Goal: Task Accomplishment & Management: Manage account settings

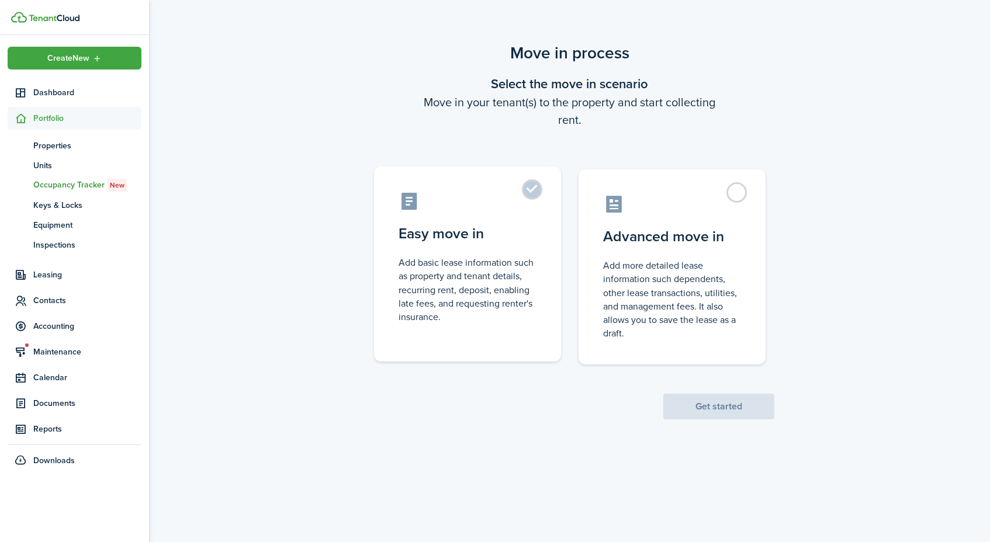
click at [480, 219] on label "Easy move in Add basic lease information such as property and tenant details, r…" at bounding box center [467, 264] width 187 height 195
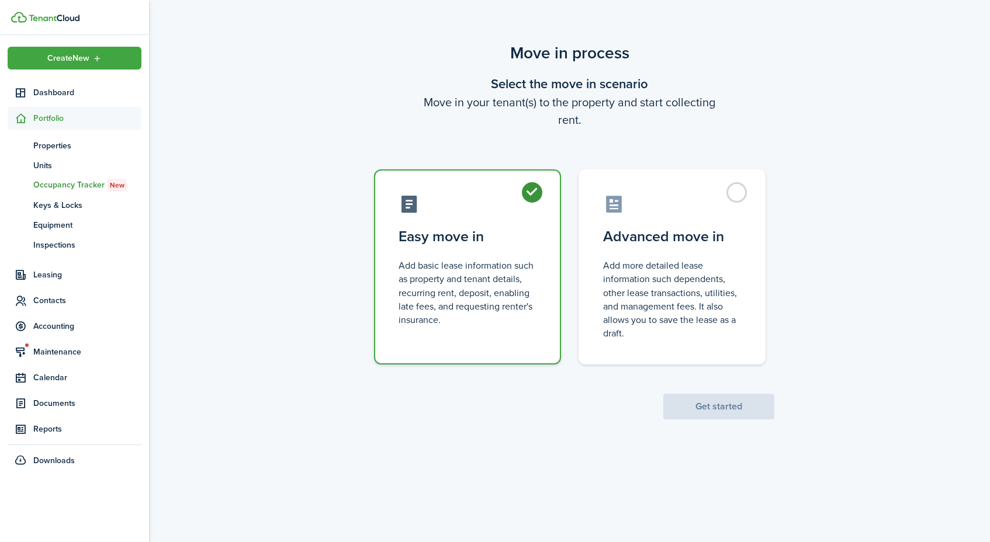
radio input "true"
click at [712, 413] on button "Get started" at bounding box center [718, 407] width 111 height 26
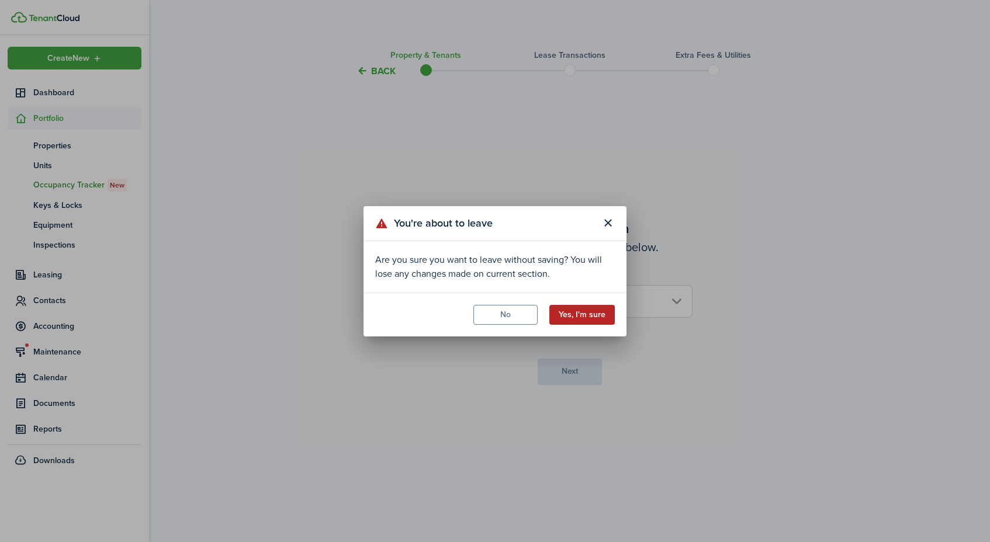
click at [588, 318] on button "Yes, I'm sure" at bounding box center [581, 315] width 65 height 20
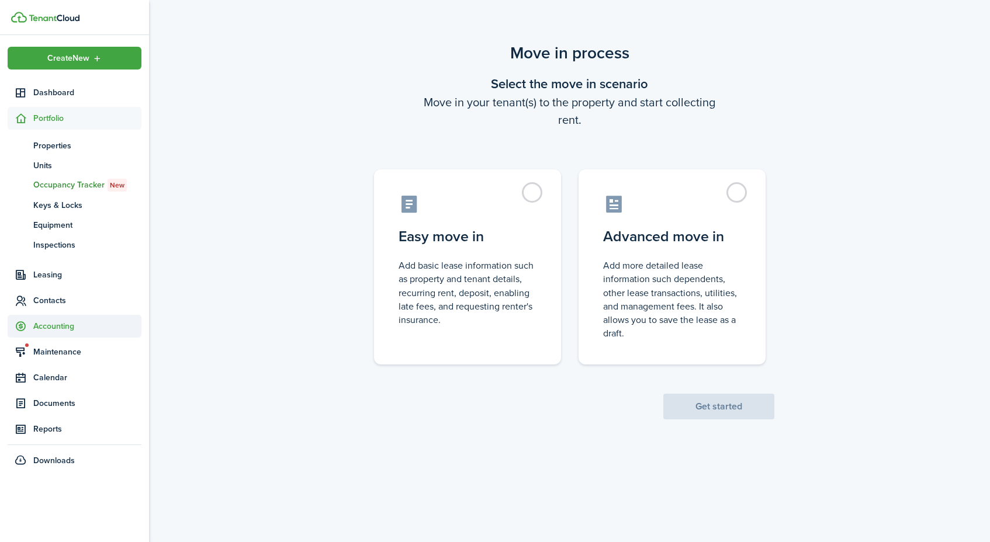
click at [76, 330] on span "Accounting" at bounding box center [87, 326] width 108 height 12
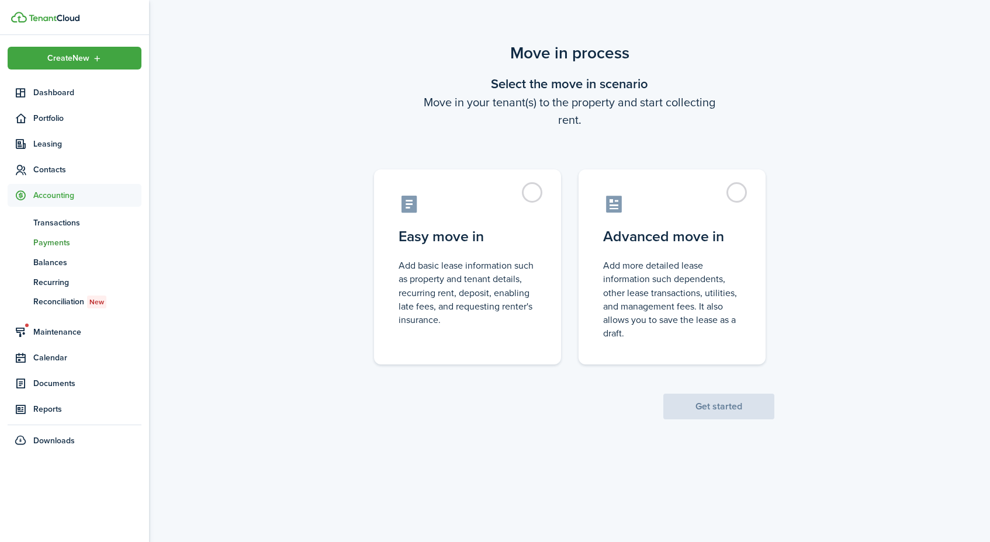
click at [41, 237] on span "Payments" at bounding box center [87, 243] width 108 height 12
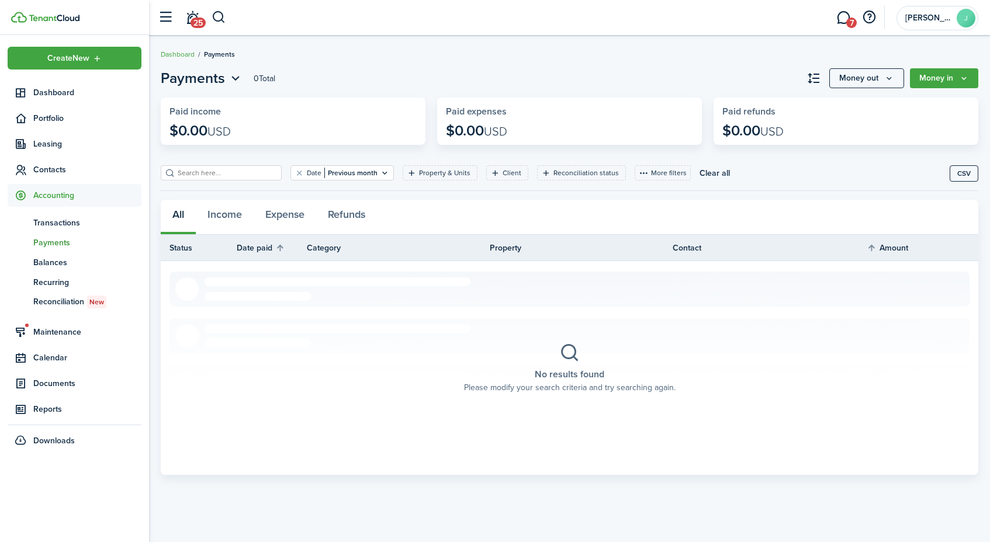
click at [41, 237] on span "Payments" at bounding box center [87, 243] width 108 height 12
click at [944, 23] on account-user-avatar "[PERSON_NAME]" at bounding box center [937, 18] width 82 height 25
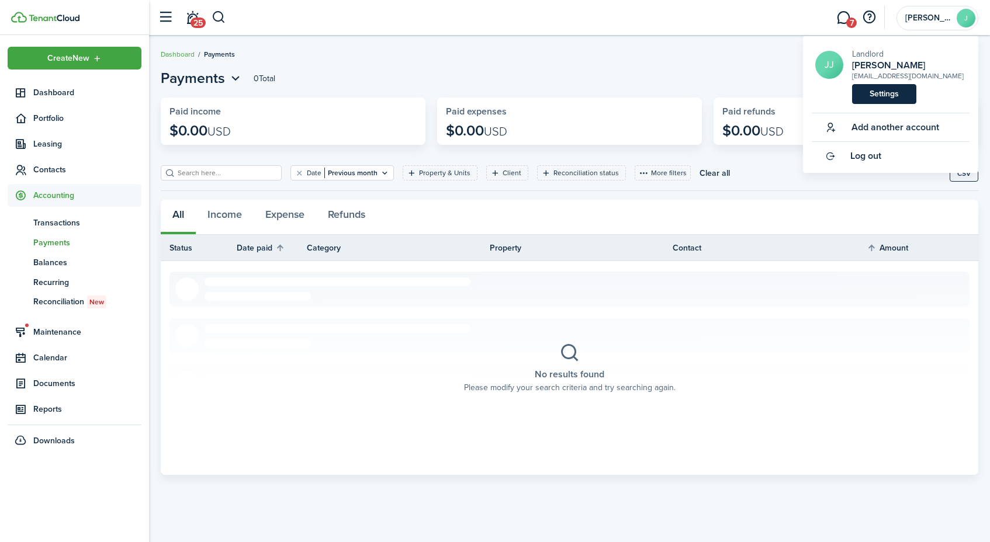
click at [868, 97] on link "Settings" at bounding box center [884, 94] width 64 height 20
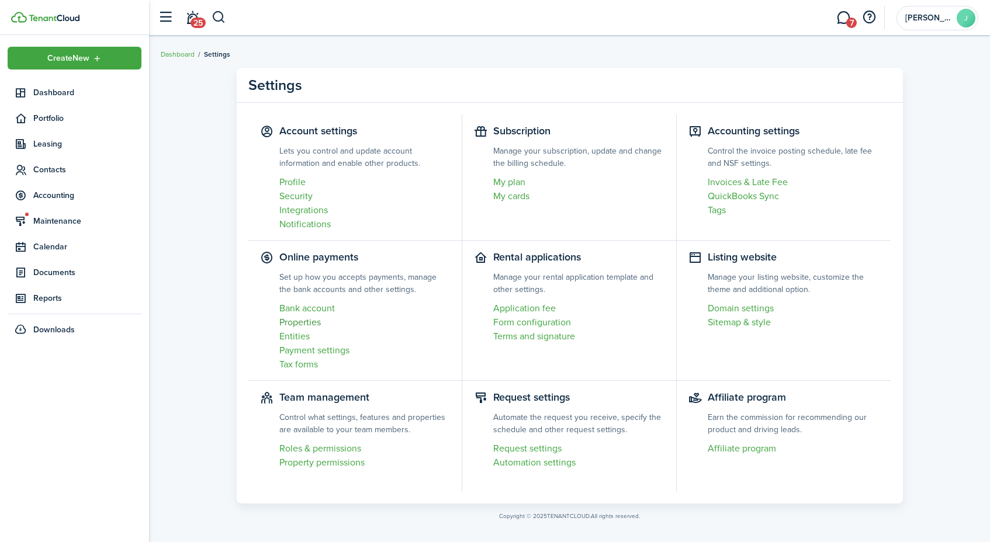
click at [299, 325] on link "Properties" at bounding box center [364, 323] width 171 height 14
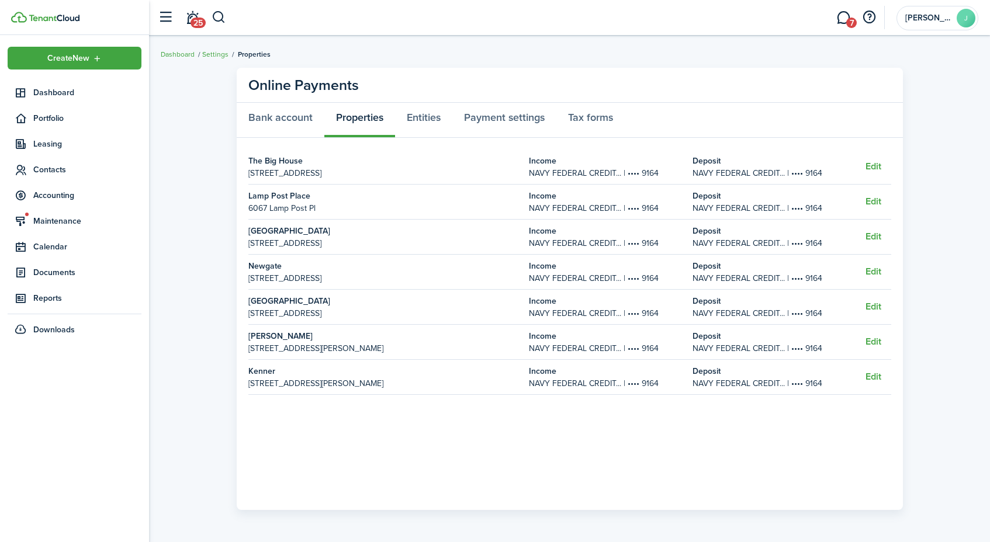
click at [574, 341] on strong "Income" at bounding box center [605, 336] width 152 height 12
click at [498, 123] on link "Payment settings" at bounding box center [504, 120] width 104 height 35
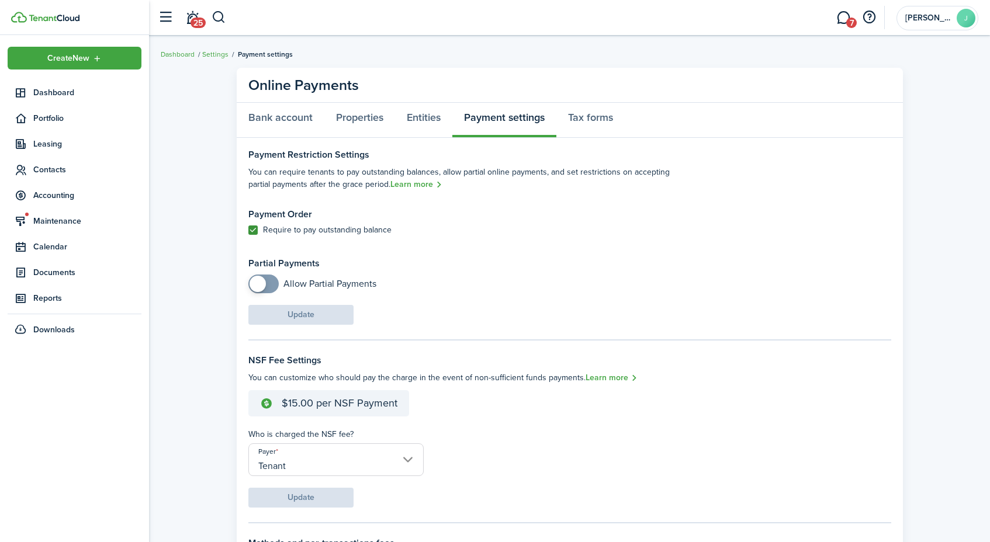
click at [399, 253] on settings-fieldset-body "Payment Order Require to pay outstanding balance Partial Payments Allow Partial…" at bounding box center [462, 251] width 428 height 84
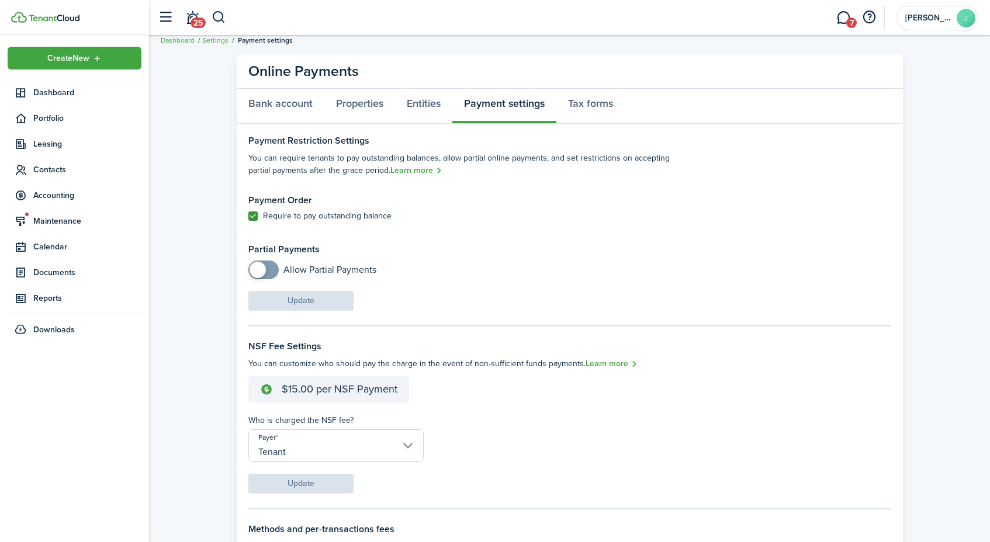
scroll to position [-2, 0]
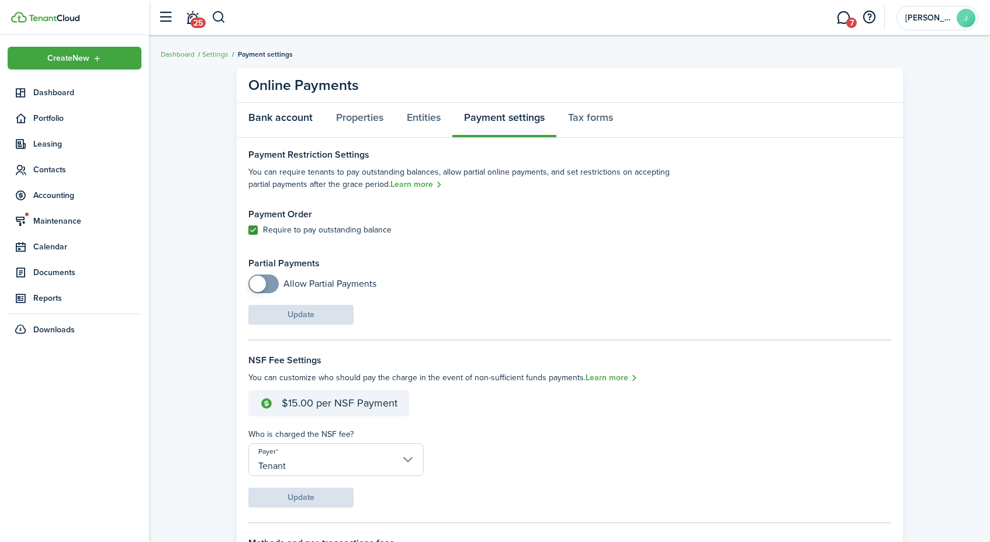
click at [288, 109] on link "Bank account" at bounding box center [281, 120] width 88 height 35
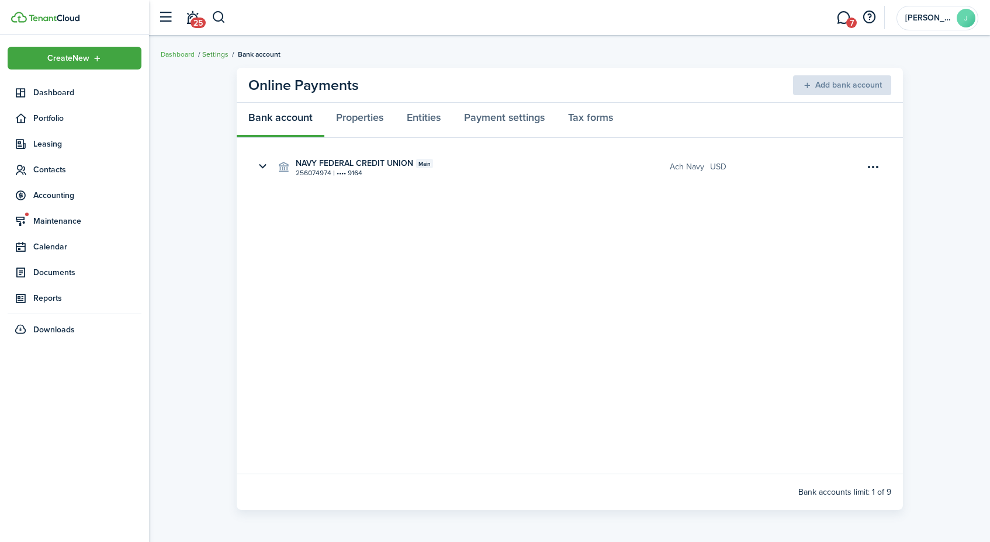
click at [217, 54] on link "Settings" at bounding box center [215, 54] width 26 height 11
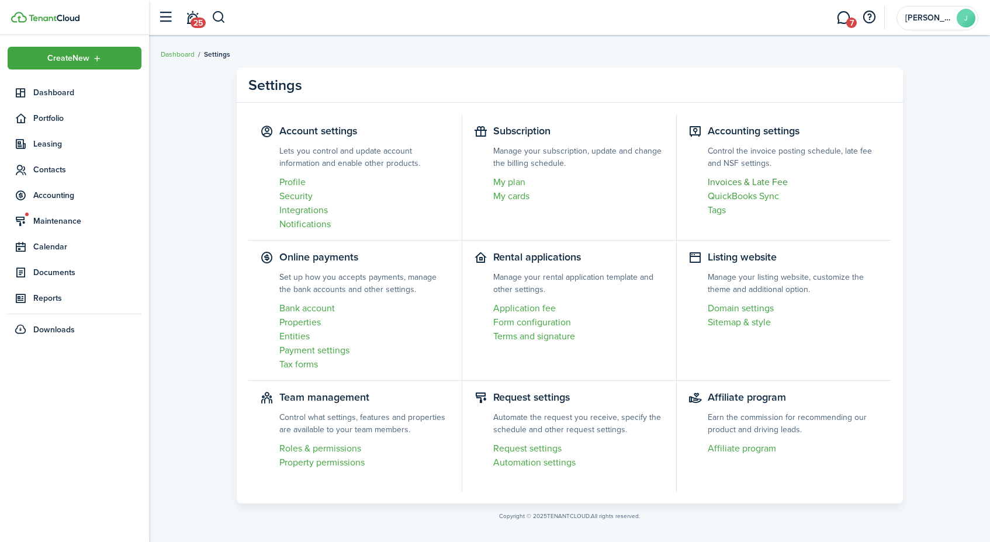
click at [732, 186] on link "Invoices & Late Fee" at bounding box center [794, 182] width 172 height 14
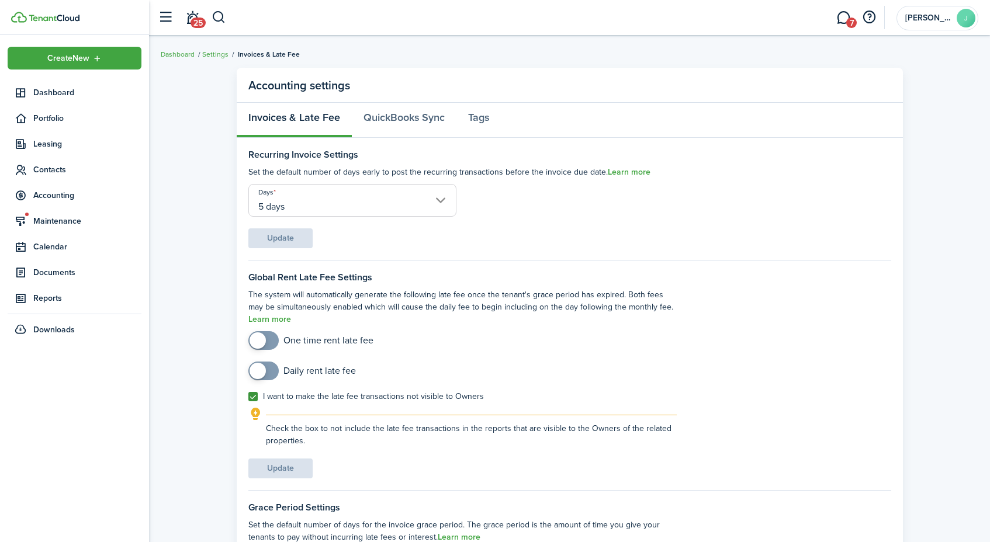
click at [316, 209] on input "5 days" at bounding box center [352, 200] width 209 height 33
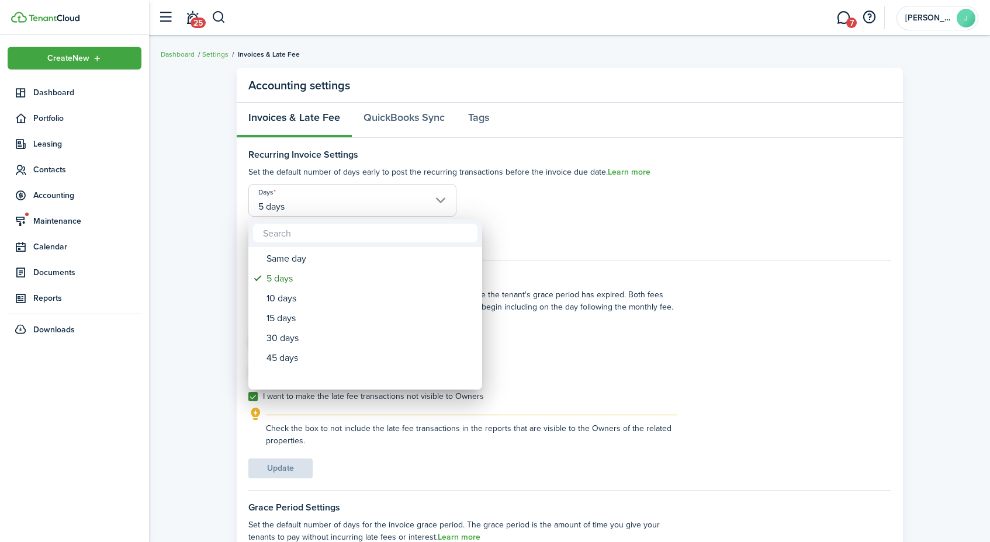
click at [489, 188] on div at bounding box center [495, 271] width 1177 height 729
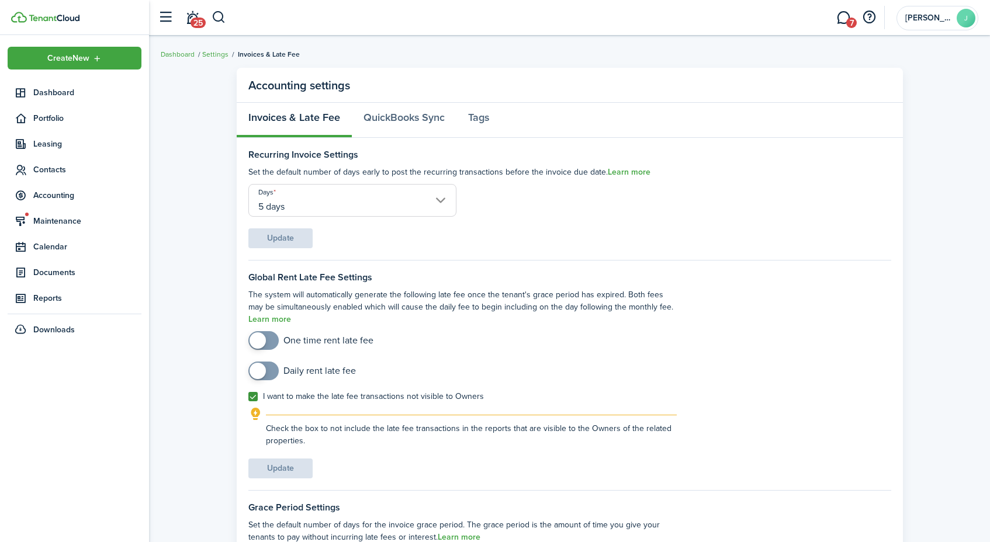
click at [386, 196] on input "5 days" at bounding box center [352, 200] width 209 height 33
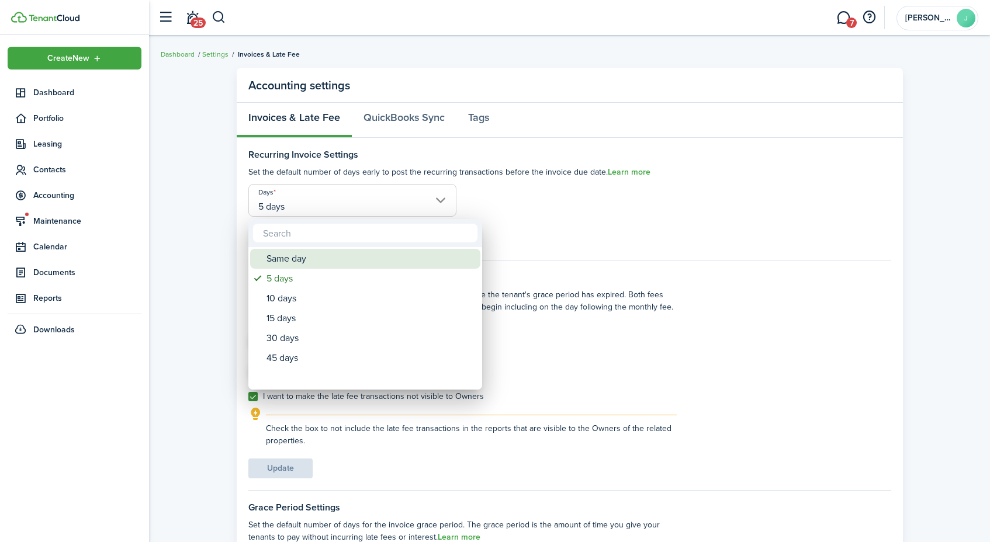
click at [289, 259] on div "Same day" at bounding box center [369, 259] width 207 height 20
type input "Same day"
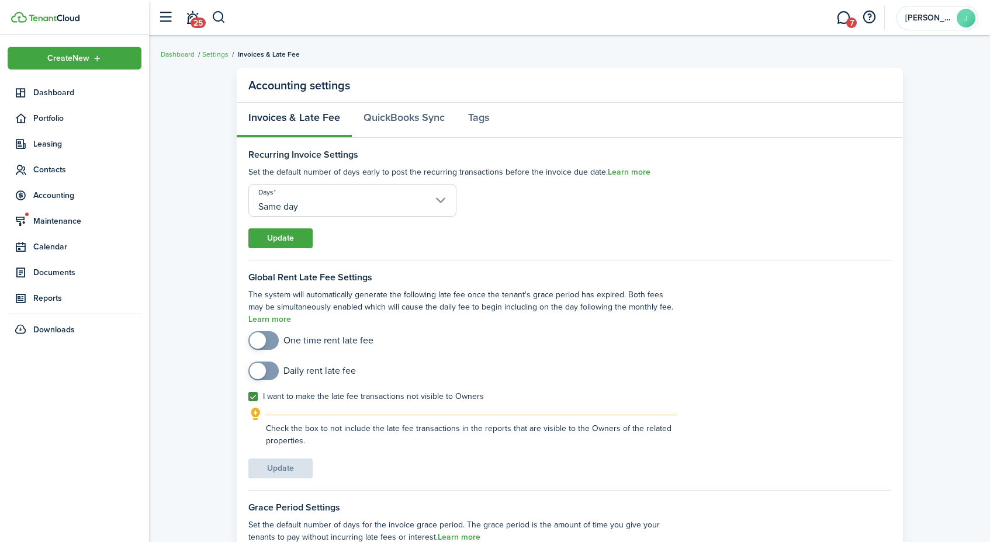
click at [212, 355] on accounting-layout "Accounting settings Invoices & Late Fee QuickBooks Sync Tags Recurring Invoice …" at bounding box center [569, 375] width 841 height 626
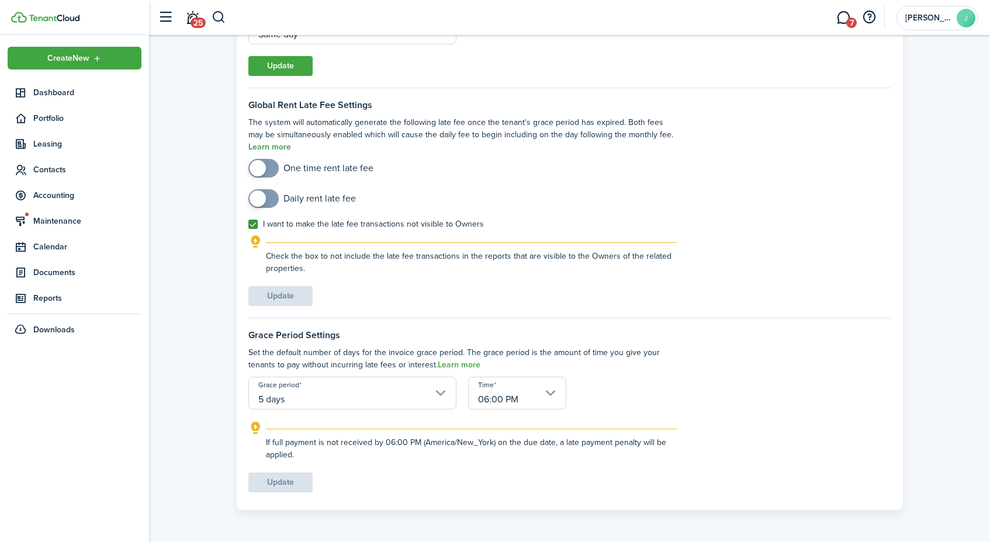
scroll to position [172, 0]
click at [385, 392] on input "5 days" at bounding box center [352, 393] width 209 height 33
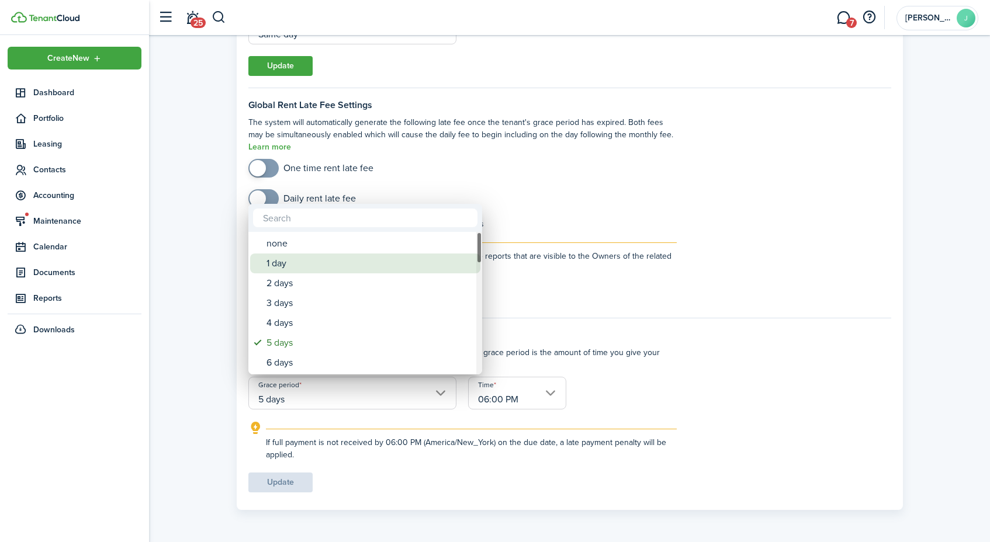
click at [308, 257] on div "1 day" at bounding box center [369, 264] width 207 height 20
type input "1 day"
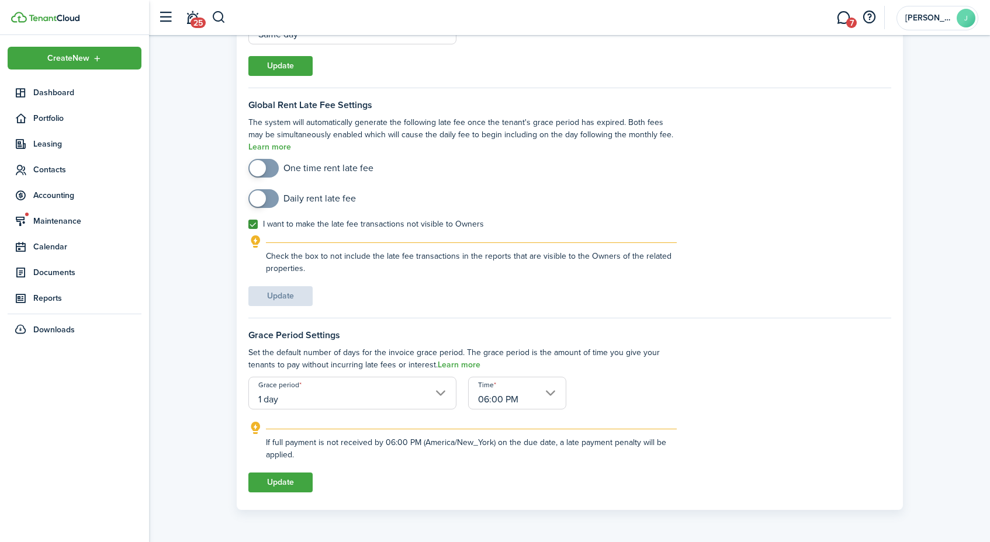
click at [526, 390] on input "06:00 PM" at bounding box center [517, 393] width 98 height 33
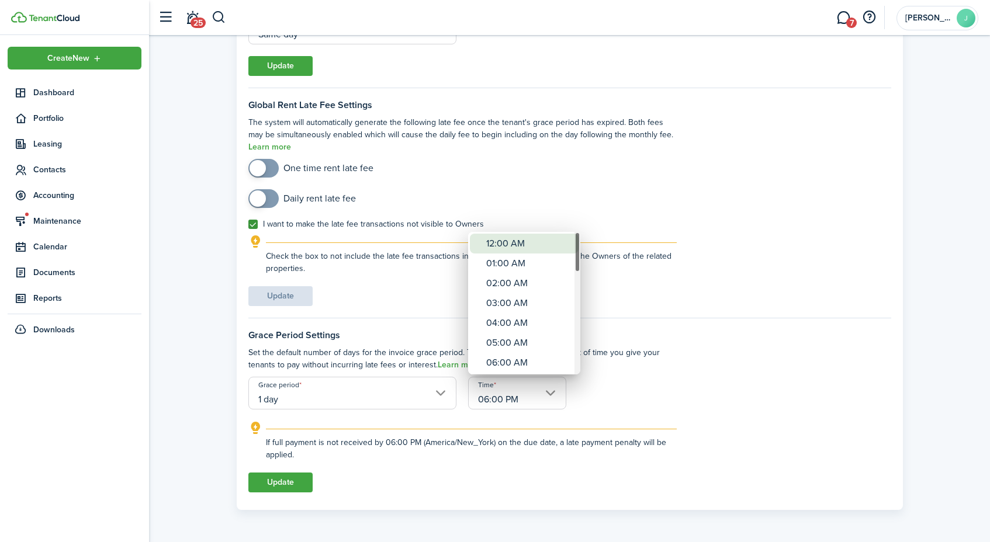
click at [532, 240] on div "12:00 AM" at bounding box center [528, 244] width 85 height 20
type input "12:00 AM"
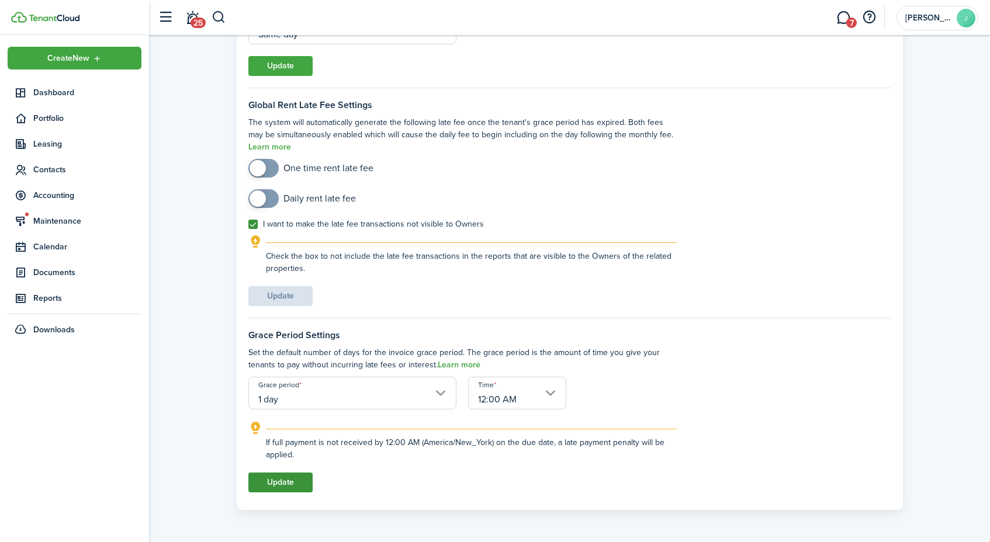
click at [303, 482] on button "Update" at bounding box center [280, 483] width 64 height 20
click at [241, 393] on panel-main-body "Recurring Invoice Settings Set the default number of days early to post the rec…" at bounding box center [570, 238] width 666 height 545
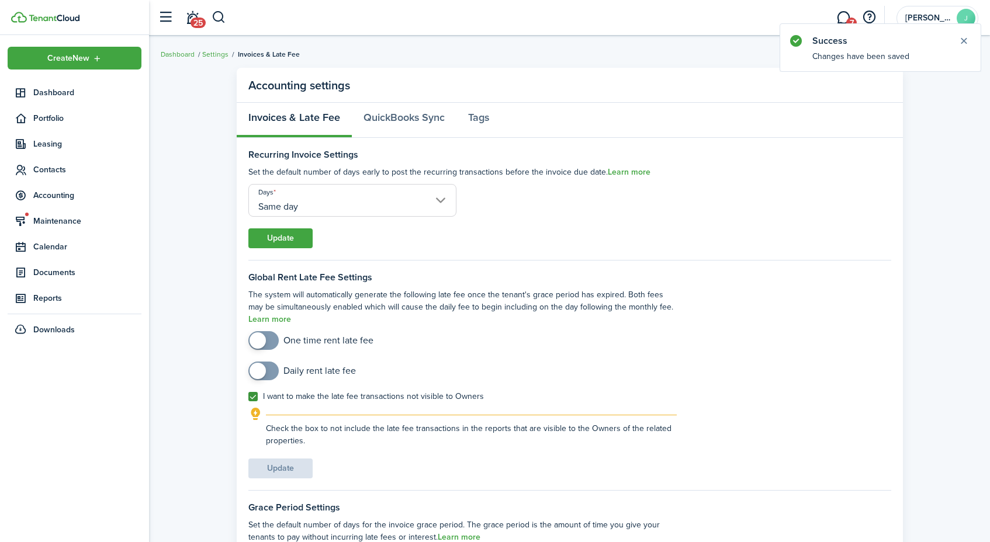
scroll to position [0, 0]
click at [382, 119] on link "QuickBooks Sync" at bounding box center [404, 120] width 105 height 35
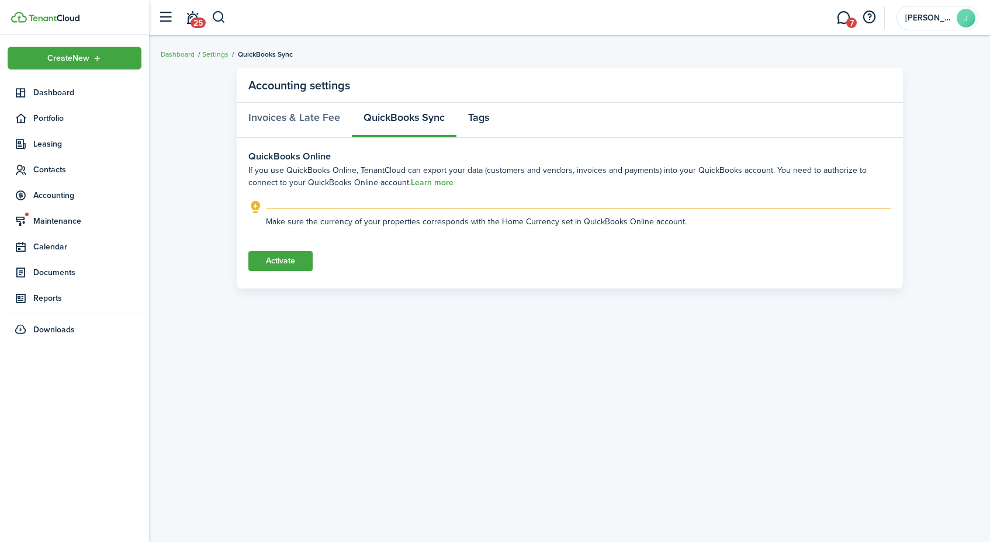
click at [473, 121] on link "Tags" at bounding box center [478, 120] width 44 height 35
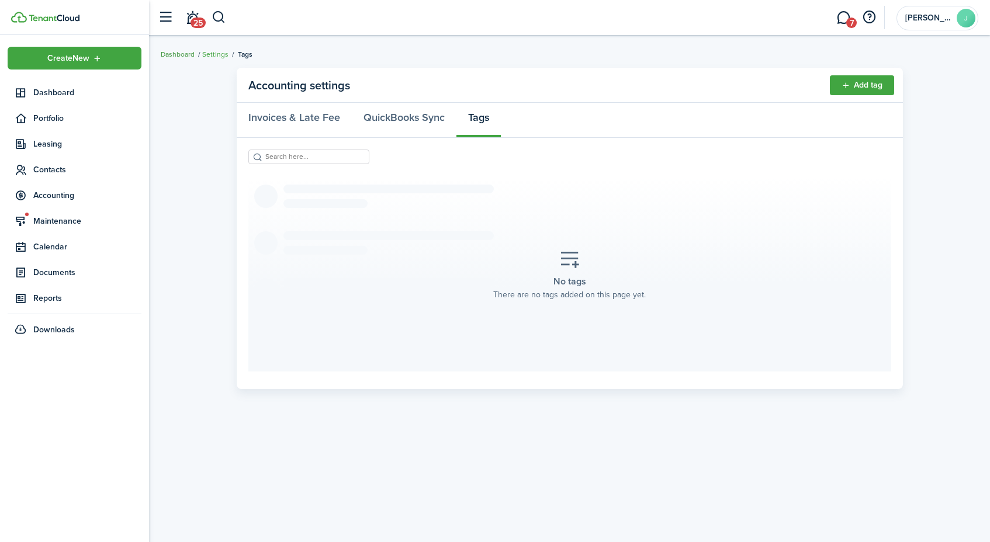
click at [171, 56] on link "Dashboard" at bounding box center [178, 54] width 34 height 11
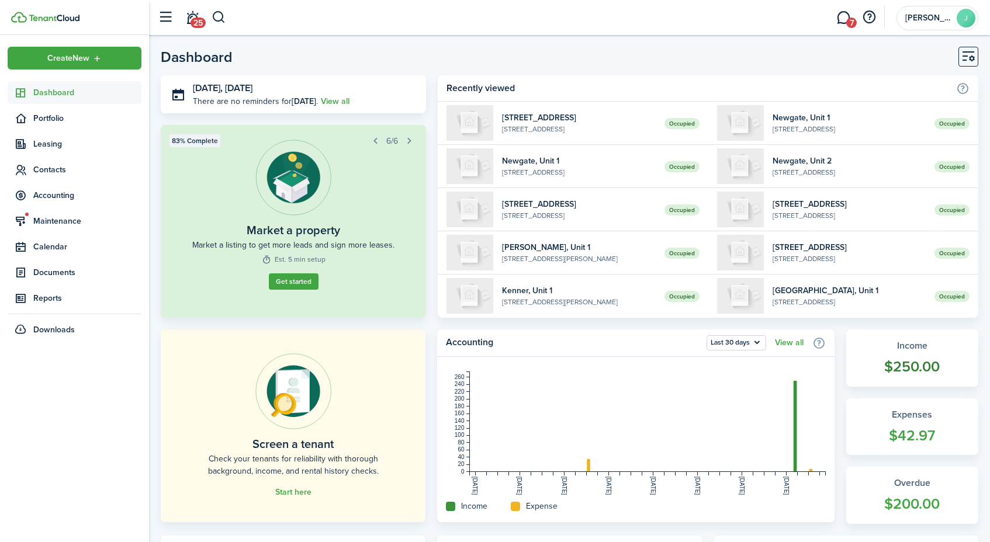
click at [927, 348] on widget-stats-title "Income" at bounding box center [912, 346] width 109 height 14
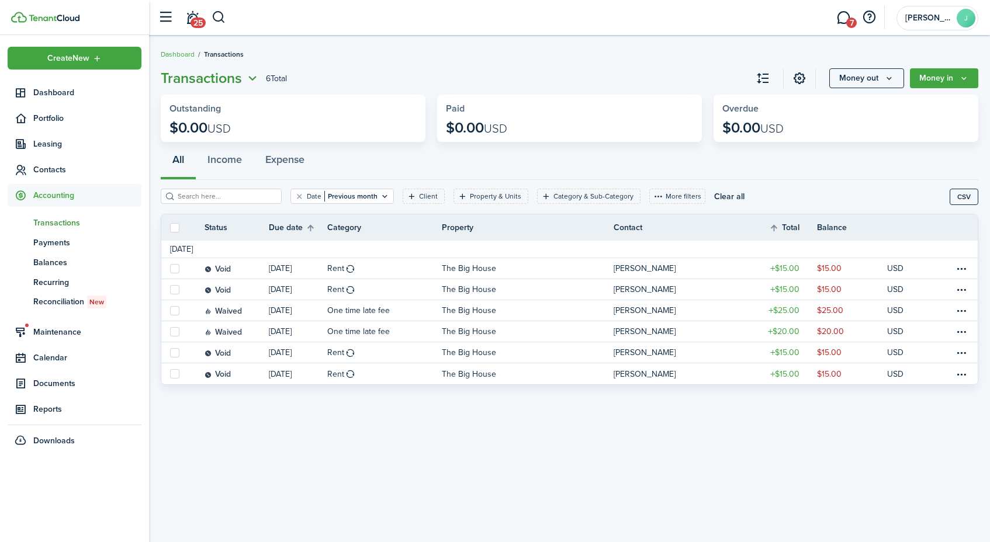
click at [238, 81] on span "Transactions" at bounding box center [201, 78] width 81 height 21
click at [191, 115] on link "Payments" at bounding box center [210, 125] width 102 height 20
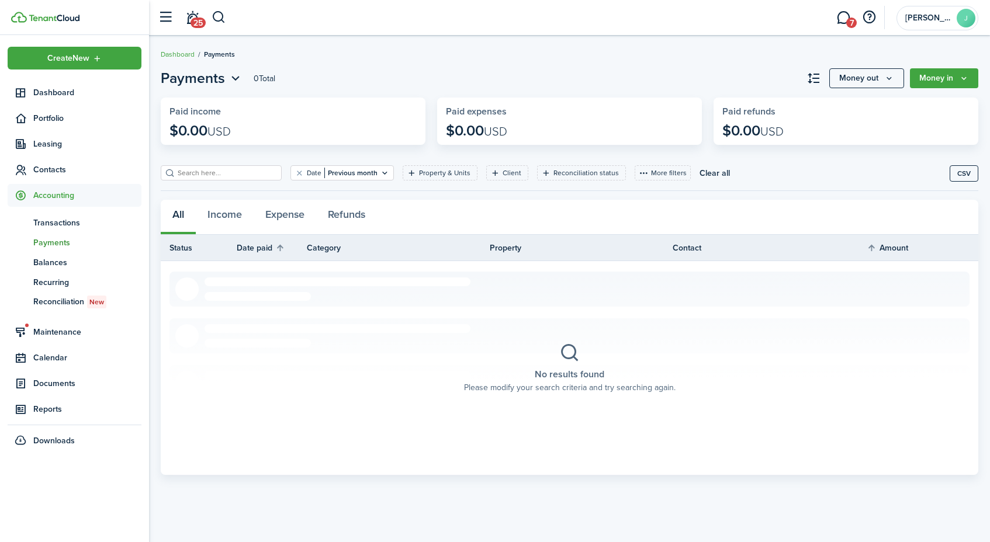
click at [255, 250] on tr "Status Date paid Category Property Contact Amount Actions" at bounding box center [570, 248] width 818 height 14
click at [245, 219] on button "Income" at bounding box center [225, 217] width 58 height 35
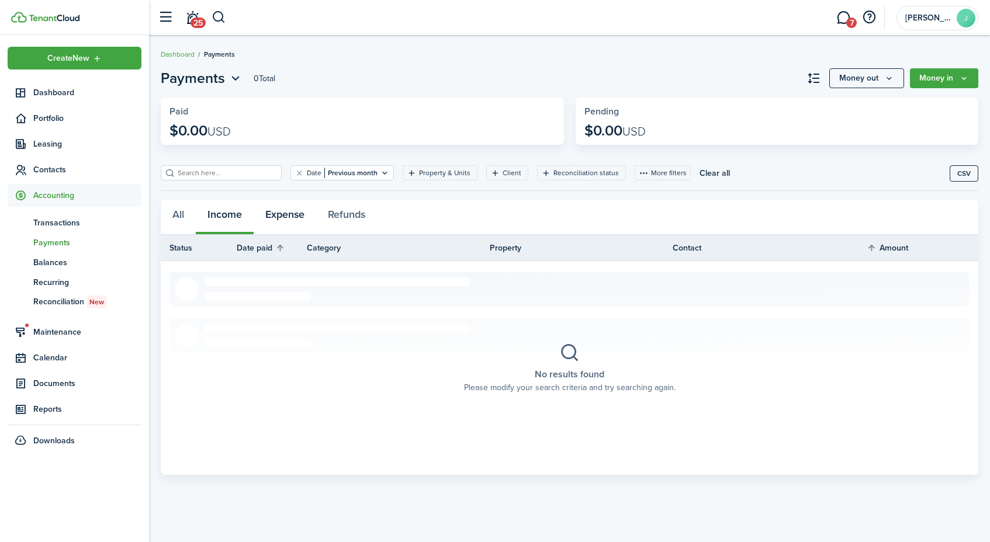
click at [281, 212] on button "Expense" at bounding box center [285, 217] width 63 height 35
click at [356, 213] on button "Refunds" at bounding box center [346, 217] width 61 height 35
click at [928, 79] on button "Money in" at bounding box center [944, 78] width 68 height 20
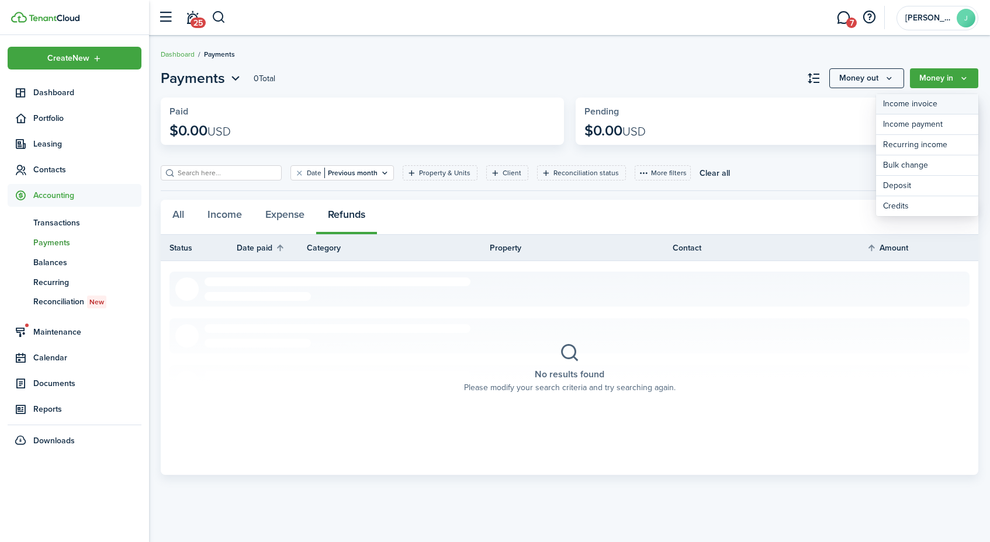
click at [915, 106] on link "Income invoice" at bounding box center [927, 104] width 102 height 20
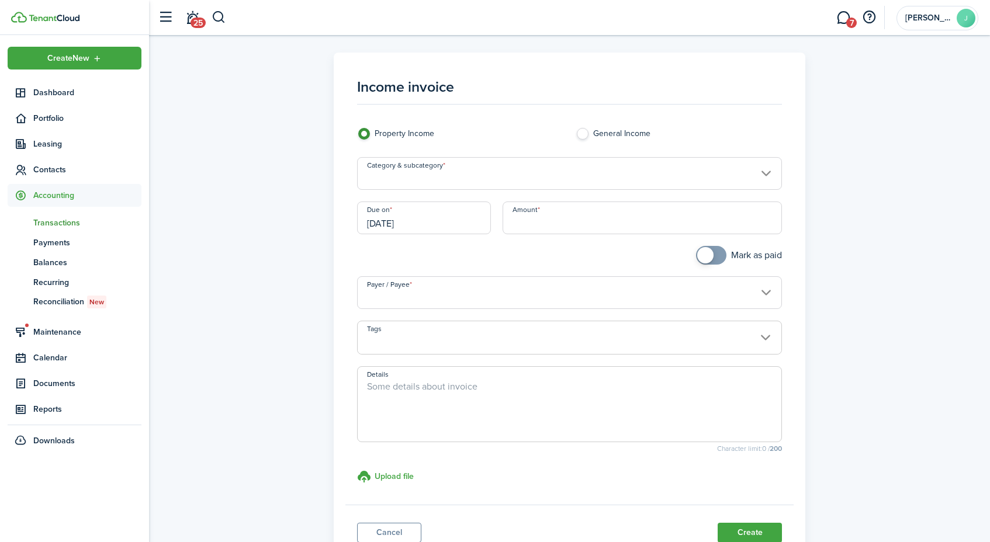
click at [417, 172] on input "Category & subcategory" at bounding box center [569, 173] width 425 height 33
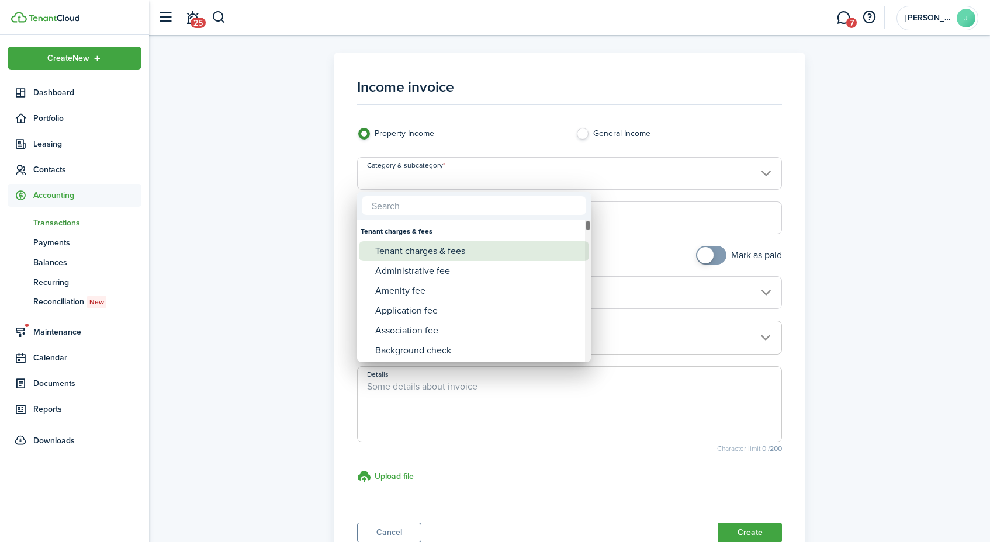
click at [391, 250] on div "Tenant charges & fees" at bounding box center [478, 251] width 207 height 20
type input "Tenant charges & fees"
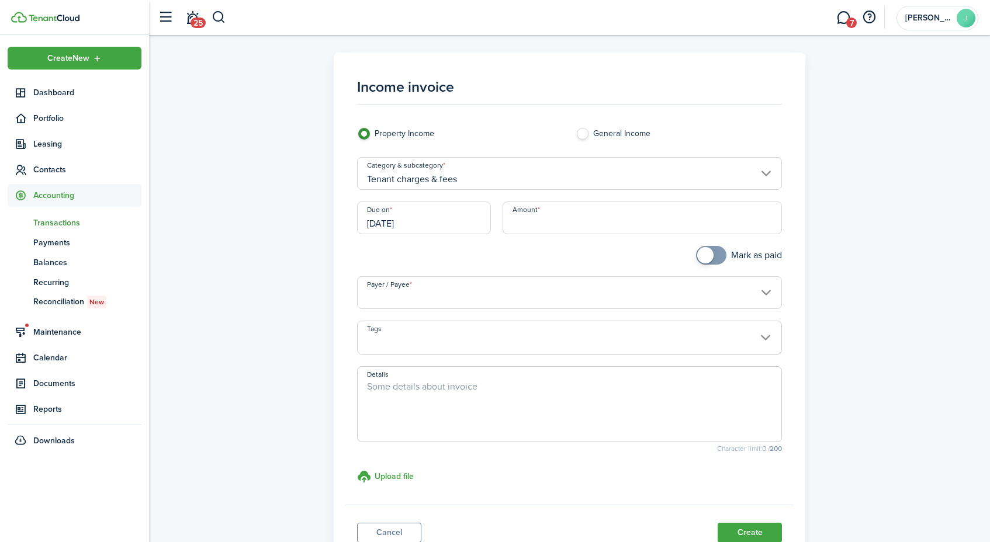
click at [280, 233] on div "Income invoice Property Income General Income Category & subcategory Tenant cha…" at bounding box center [569, 310] width 829 height 514
click at [40, 407] on span "Reports" at bounding box center [87, 409] width 108 height 12
